Goal: Task Accomplishment & Management: Manage account settings

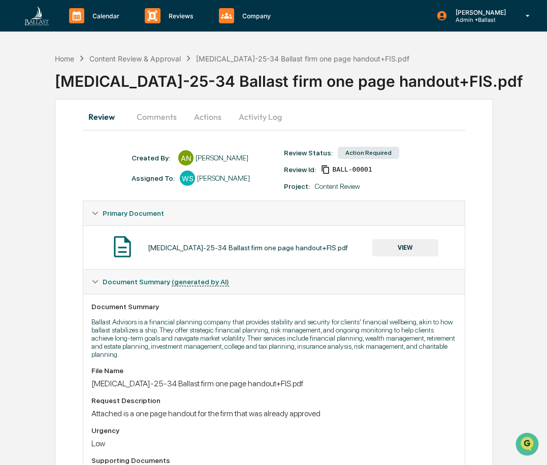
click at [416, 251] on button "VIEW" at bounding box center [405, 247] width 66 height 17
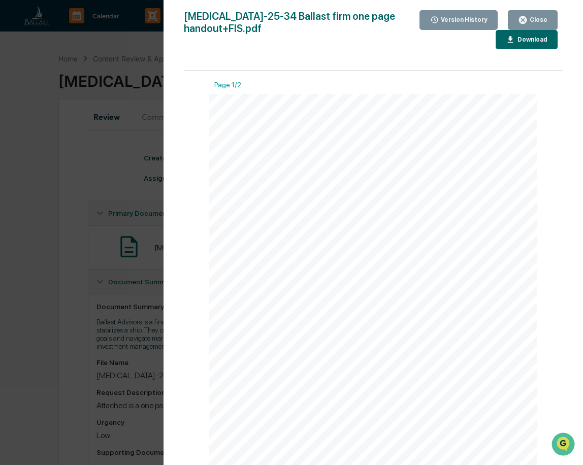
click at [390, 54] on div "[MEDICAL_DATA]-25-34 Ballast firm one page handout+FIS.pdf Close Version Histor…" at bounding box center [373, 242] width 379 height 465
click at [529, 19] on div "Close" at bounding box center [537, 19] width 20 height 7
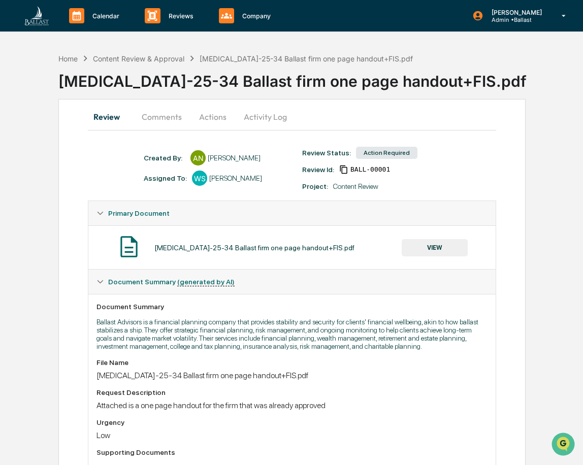
click at [546, 110] on div "Home Content Review & Approval [MEDICAL_DATA]-25-34 Ballast firm one page hando…" at bounding box center [291, 445] width 583 height 794
click at [544, 119] on div "Home Content Review & Approval [MEDICAL_DATA]-25-34 Ballast firm one page hando…" at bounding box center [291, 445] width 583 height 794
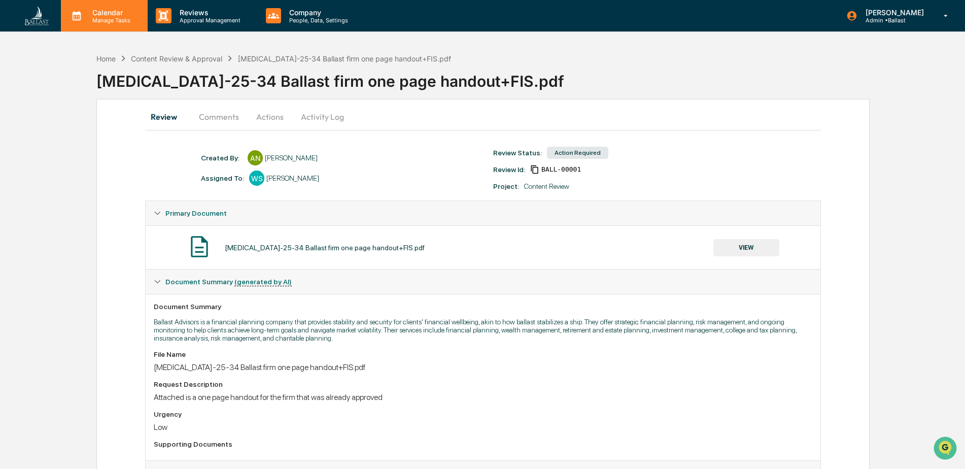
click at [113, 17] on p "Manage Tasks" at bounding box center [109, 20] width 51 height 7
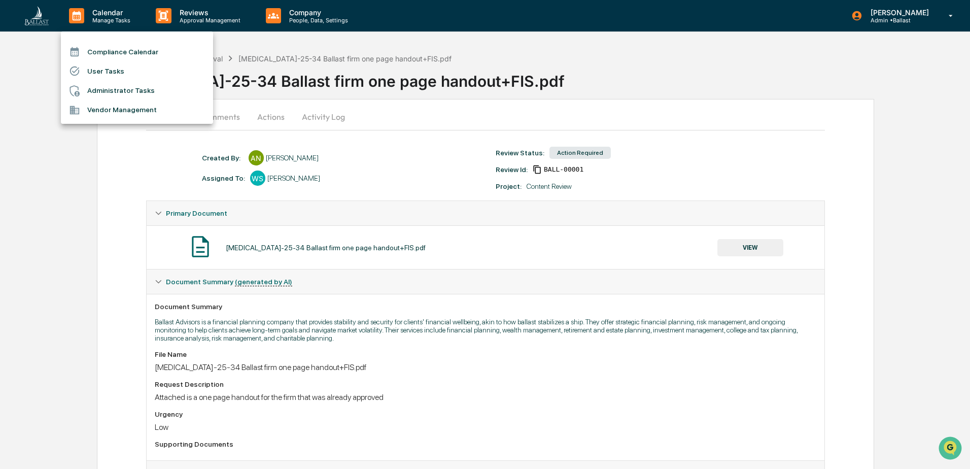
click at [33, 127] on div at bounding box center [485, 234] width 970 height 469
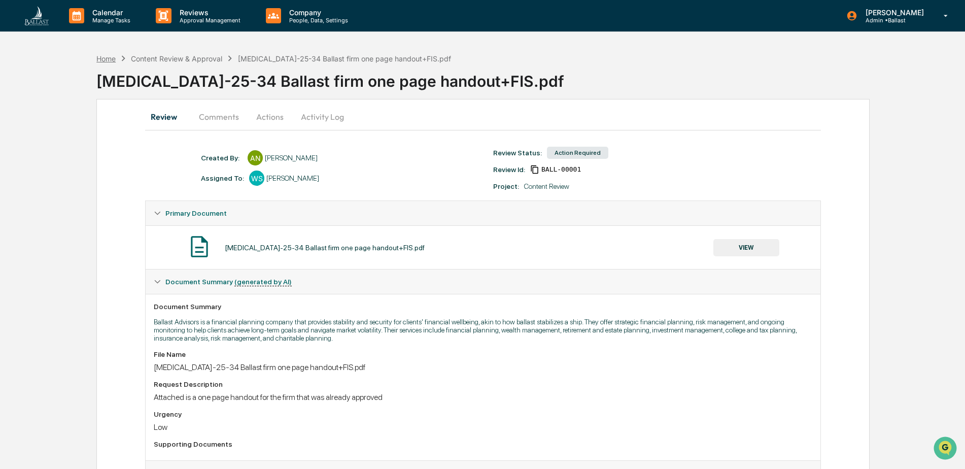
click at [109, 55] on div "Home" at bounding box center [105, 58] width 19 height 9
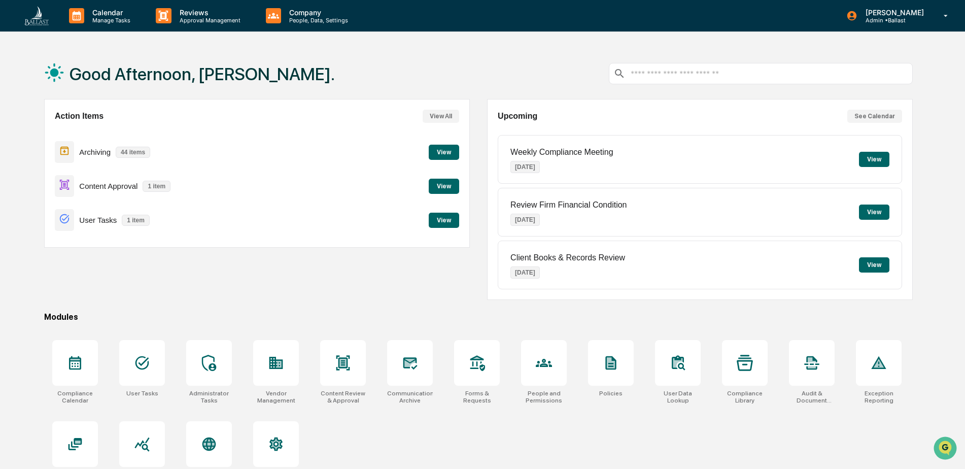
click at [514, 70] on div "Good Afternoon, [PERSON_NAME]." at bounding box center [478, 73] width 869 height 51
